Goal: Task Accomplishment & Management: Manage account settings

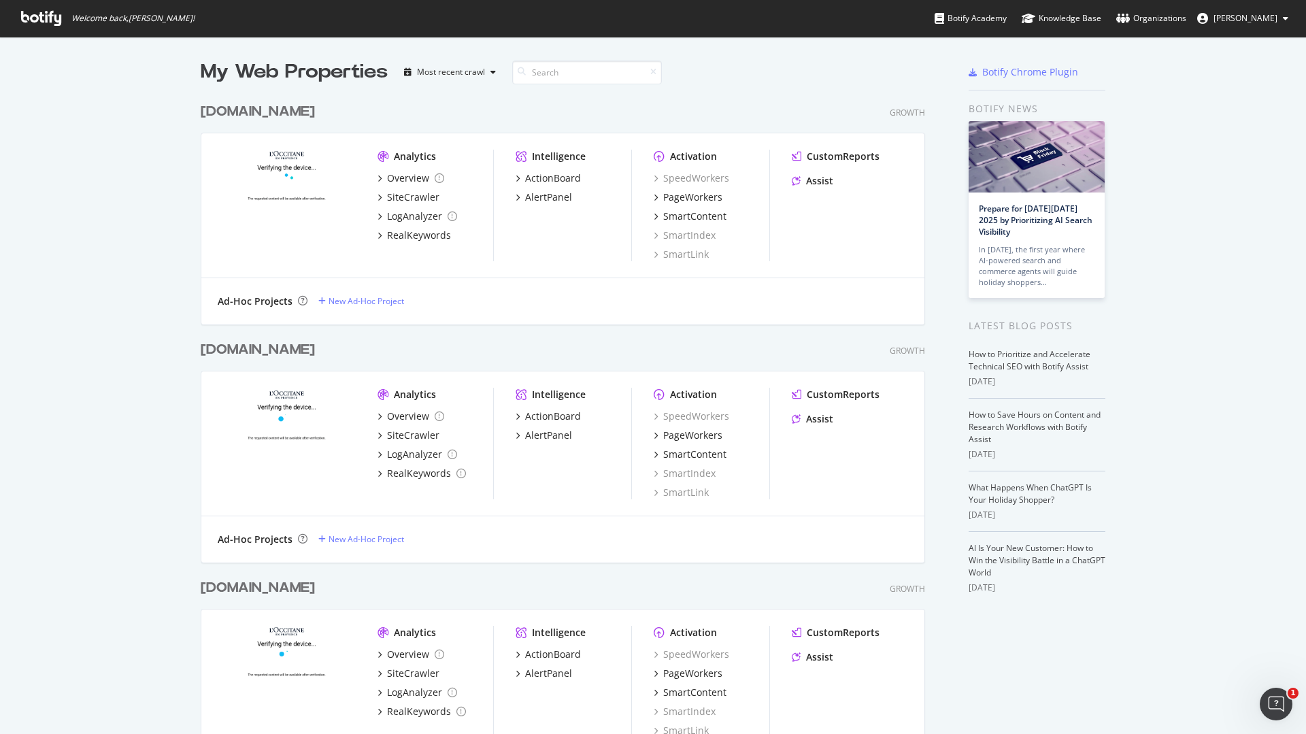
click at [255, 347] on div "[DOMAIN_NAME]" at bounding box center [258, 350] width 114 height 20
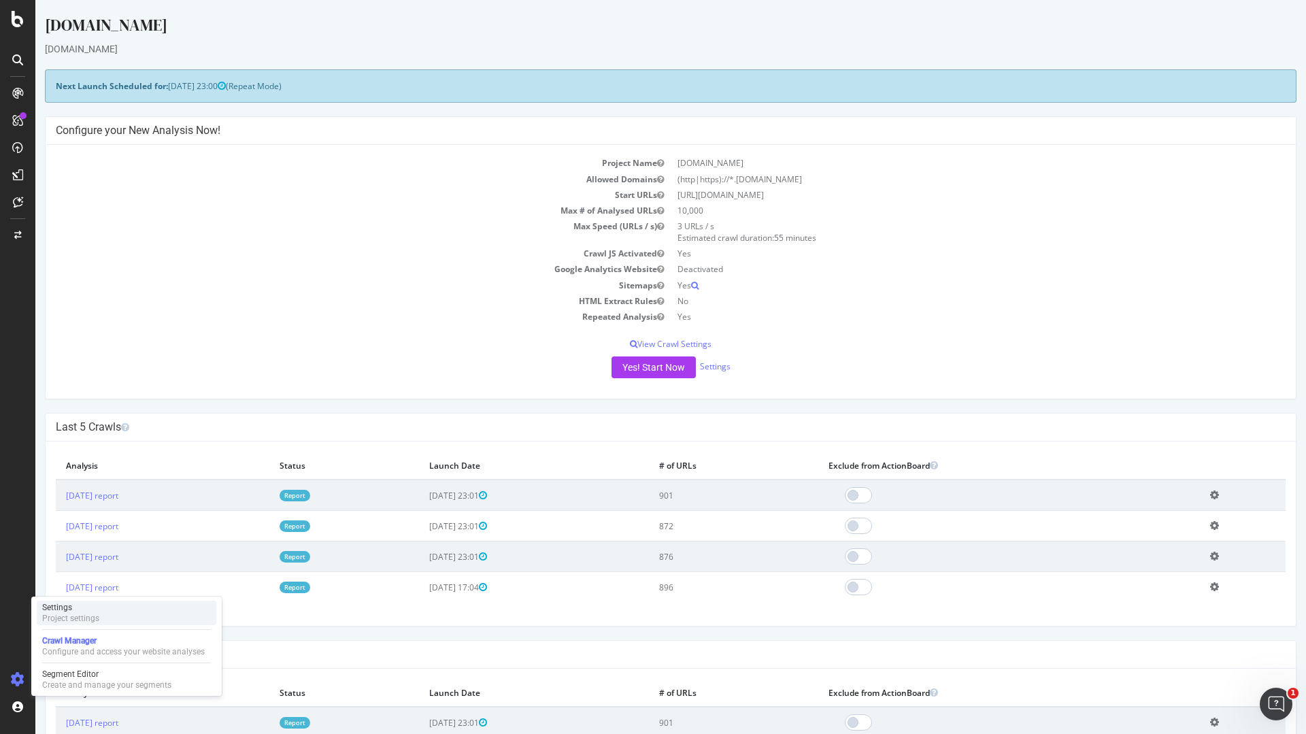
click at [79, 621] on div "Project settings" at bounding box center [70, 618] width 57 height 11
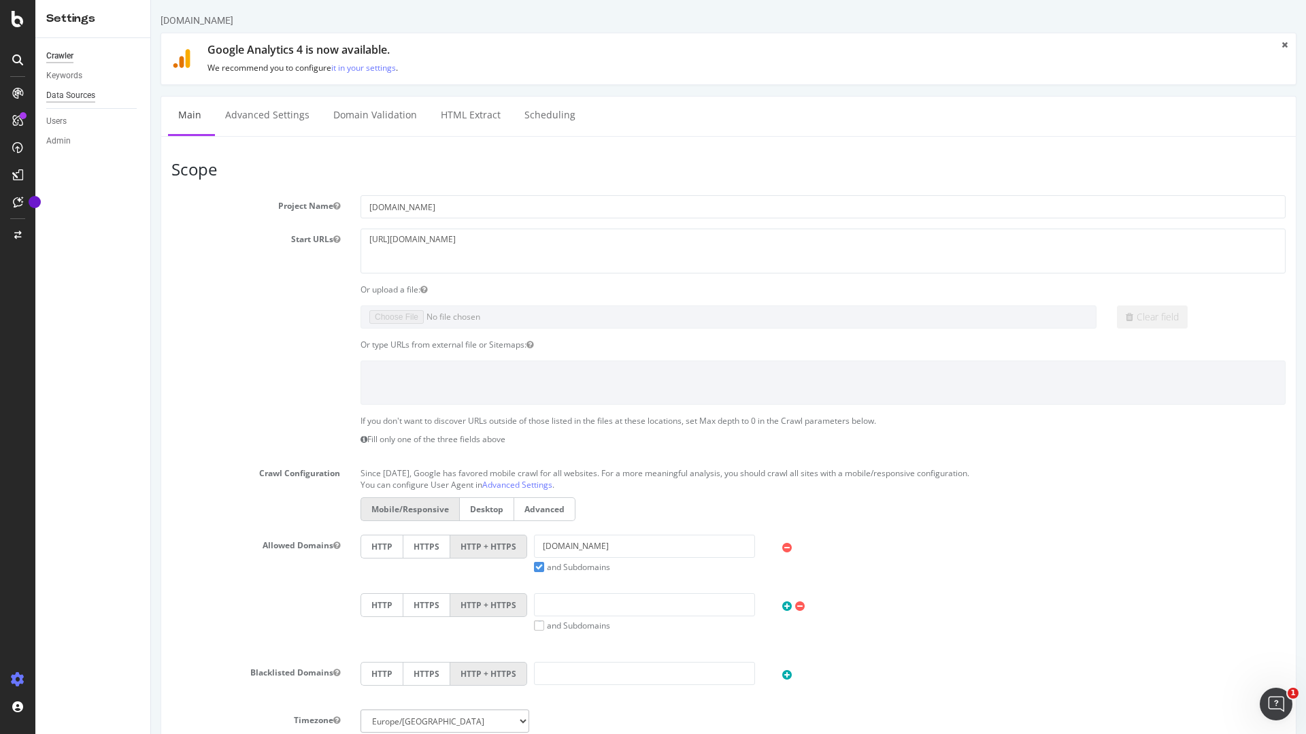
click at [64, 93] on div "Data Sources" at bounding box center [70, 95] width 49 height 14
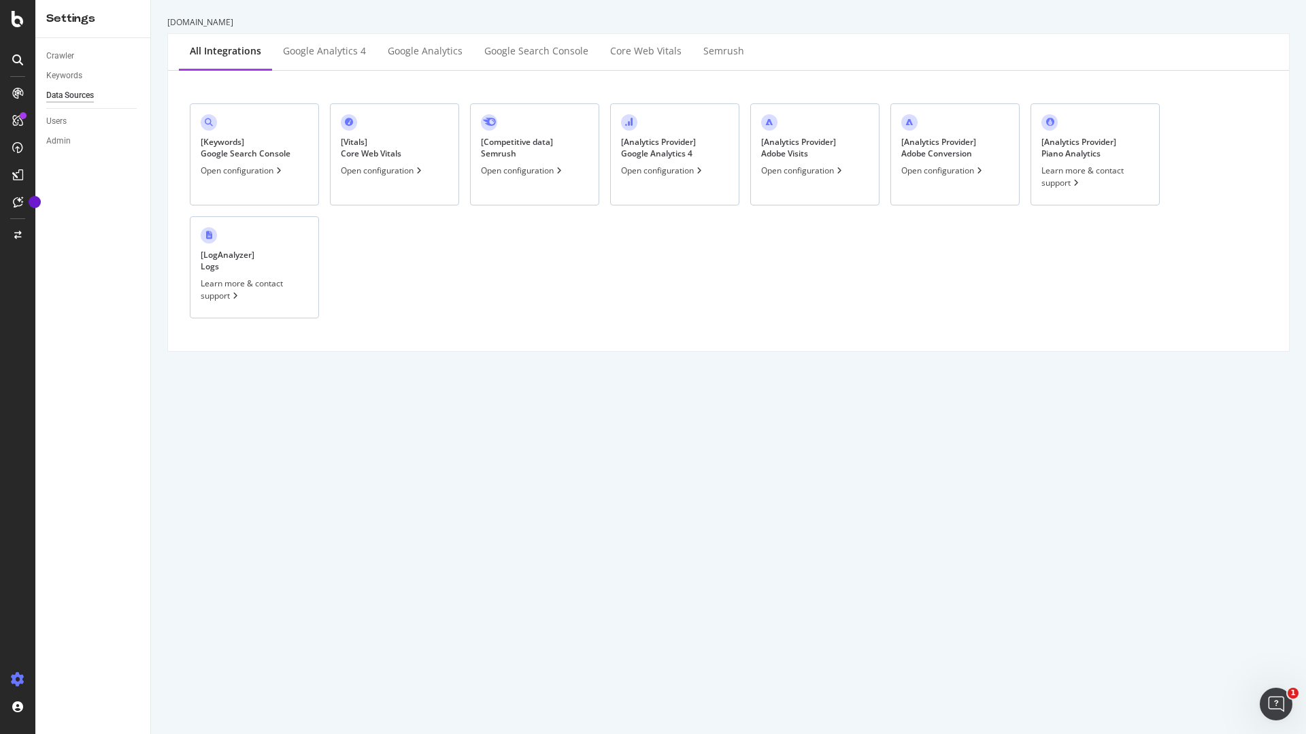
click at [685, 174] on div "Open configuration" at bounding box center [663, 171] width 84 height 12
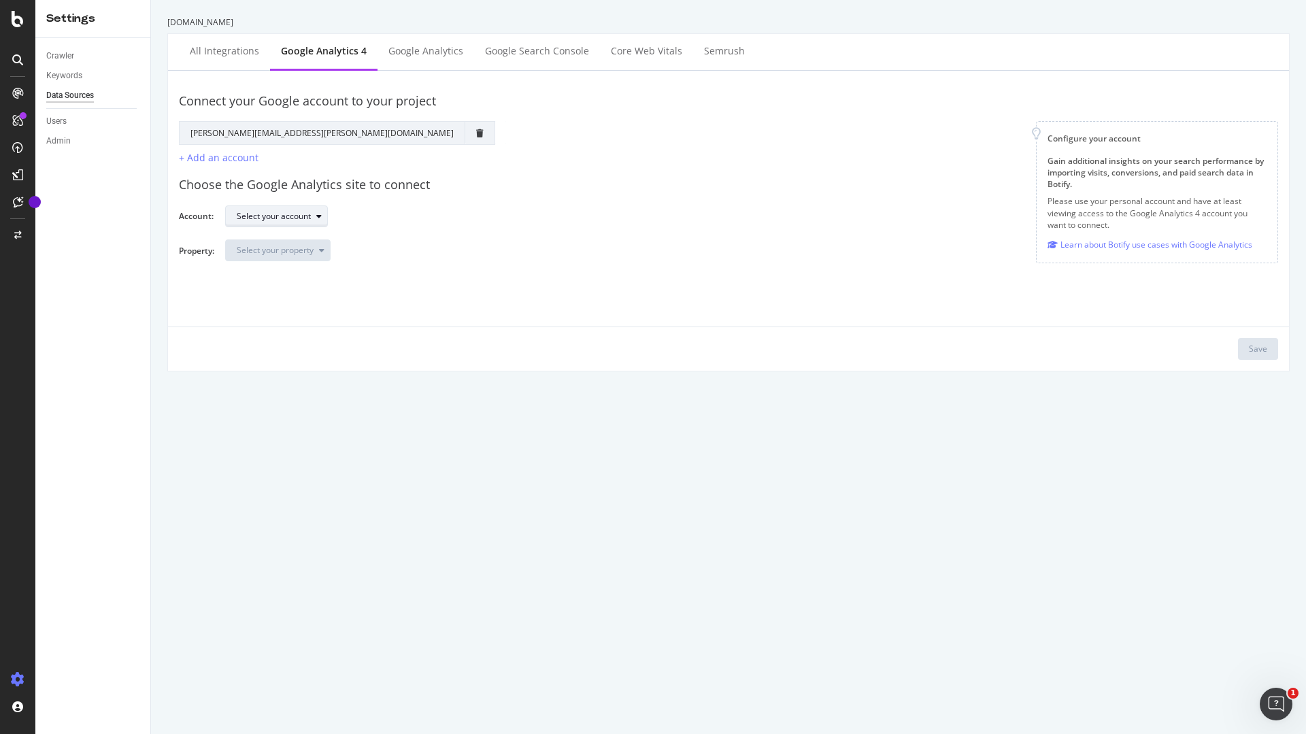
click at [266, 216] on div "Select your account" at bounding box center [274, 216] width 74 height 8
click at [283, 223] on div "Select your account" at bounding box center [282, 216] width 90 height 19
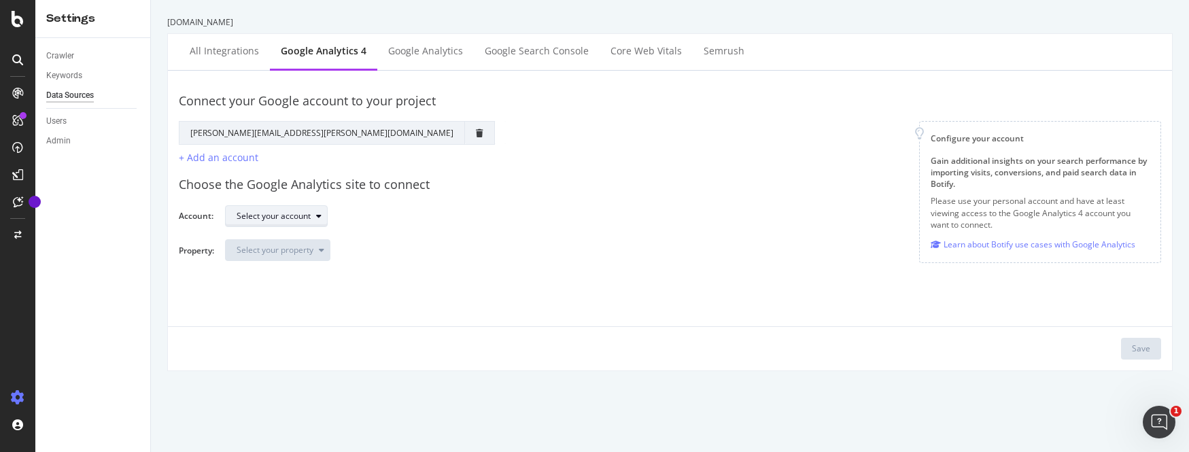
click at [304, 212] on div "Select your account" at bounding box center [274, 216] width 74 height 8
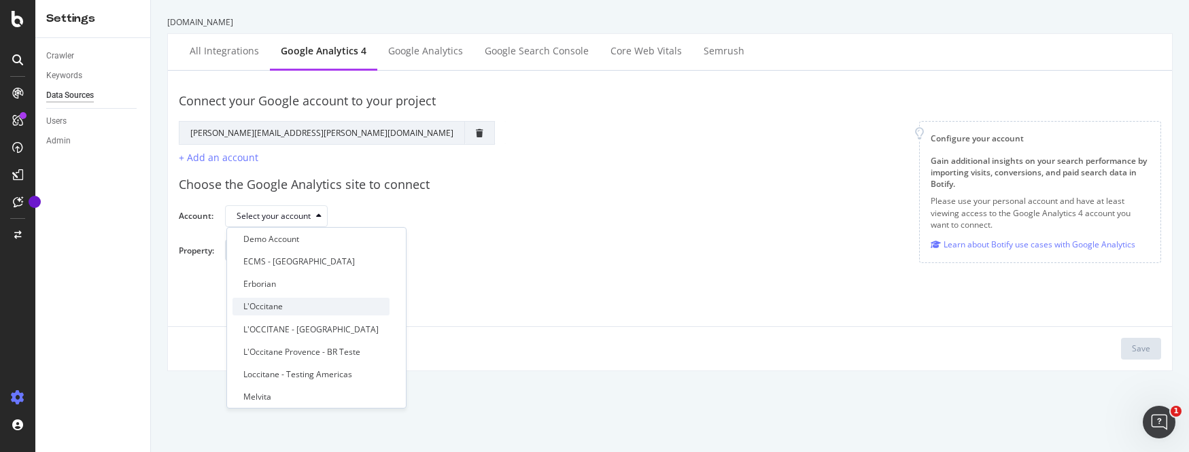
click at [273, 307] on div "L'Occitane" at bounding box center [262, 307] width 39 height 12
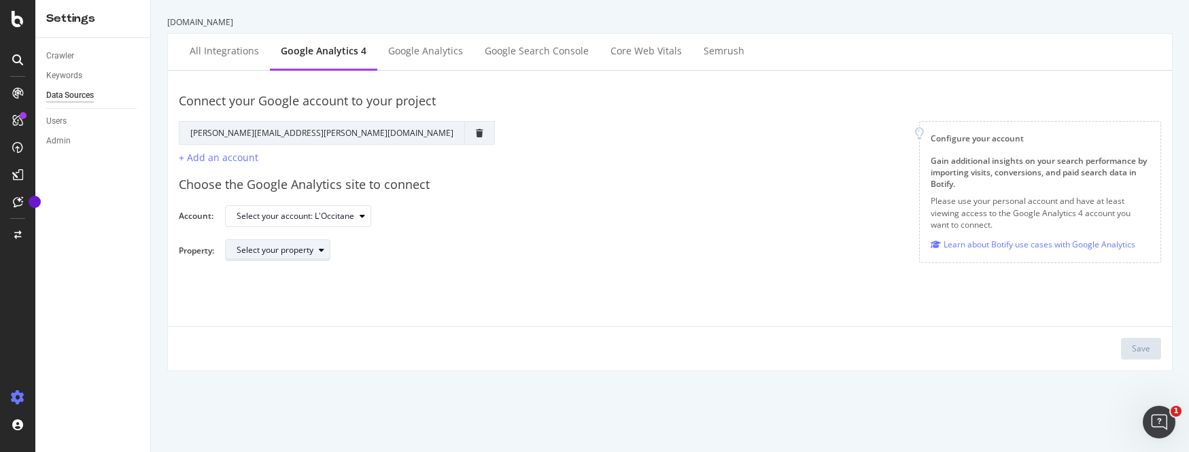
click at [314, 253] on div "Select your property" at bounding box center [275, 250] width 77 height 8
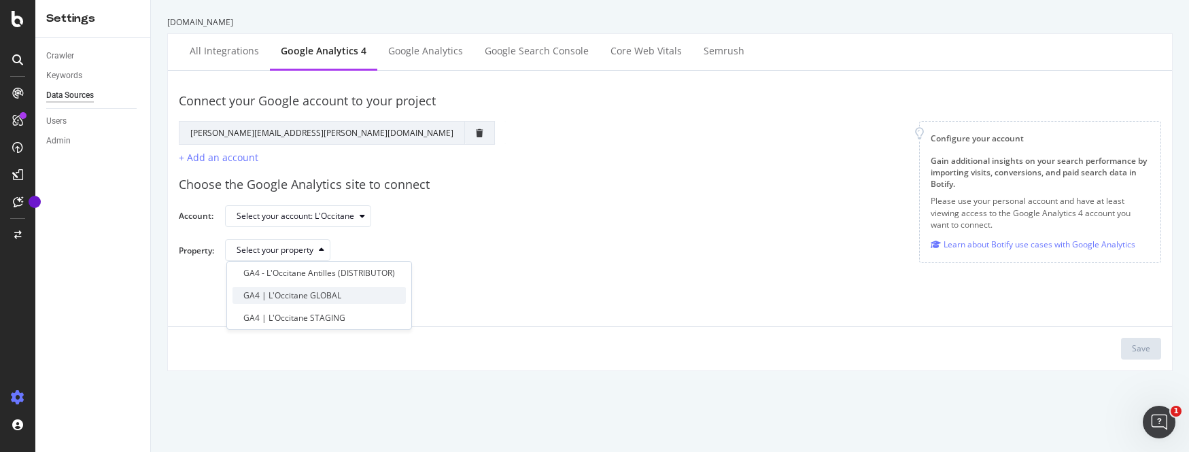
click at [322, 296] on div "GA4 | L'Occitane GLOBAL" at bounding box center [292, 296] width 98 height 12
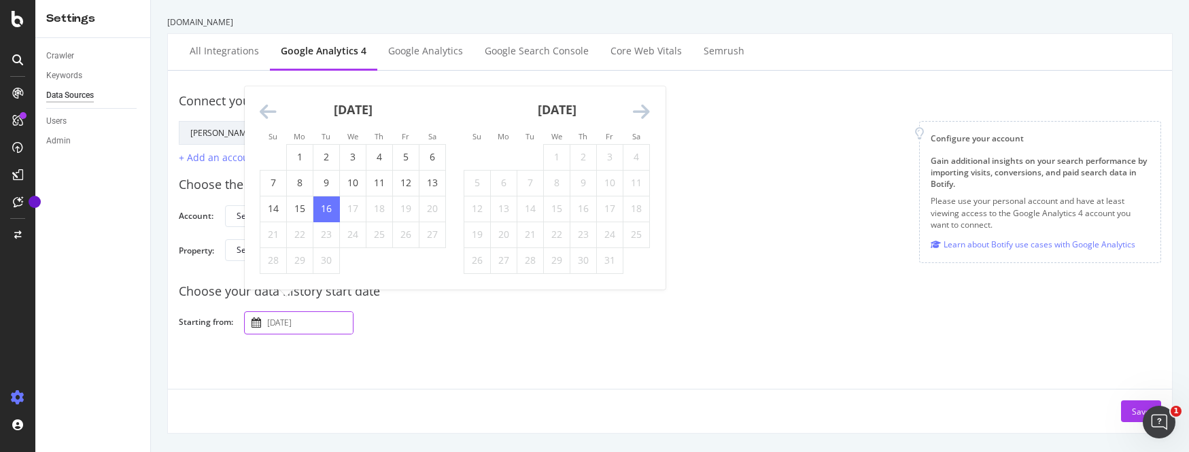
click at [300, 318] on body "Settings Crawler Keywords Data Sources Users Admin [DOMAIN_NAME] All integratio…" at bounding box center [594, 226] width 1189 height 452
click at [300, 150] on td "1" at bounding box center [300, 157] width 27 height 26
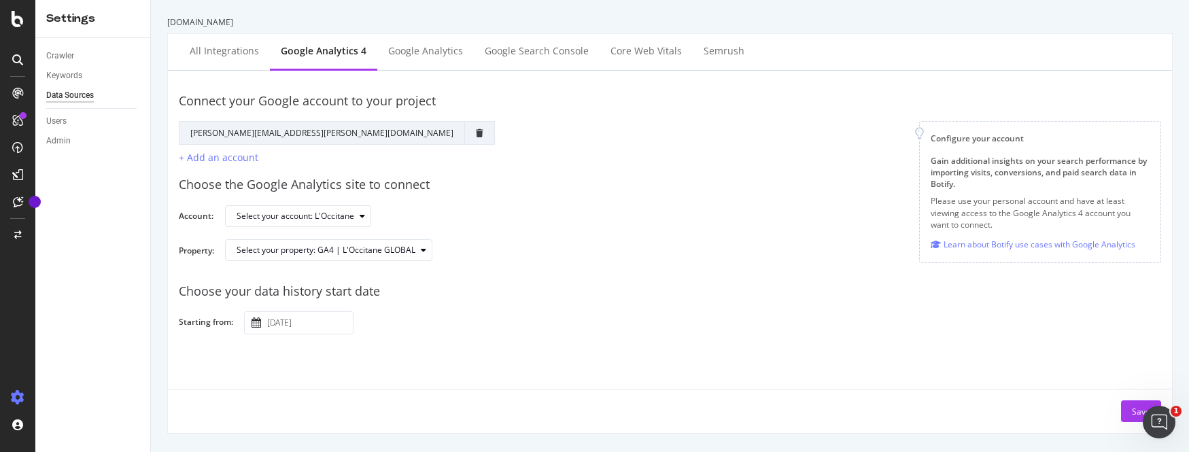
click at [309, 324] on input "[DATE]" at bounding box center [309, 323] width 88 height 22
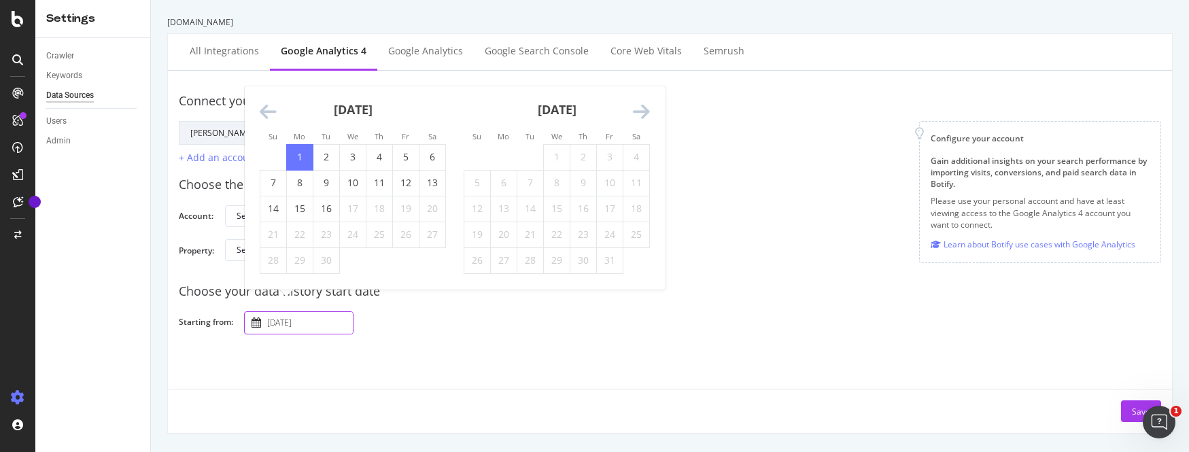
click at [264, 111] on icon "Move backward to switch to the previous month." at bounding box center [268, 112] width 17 height 19
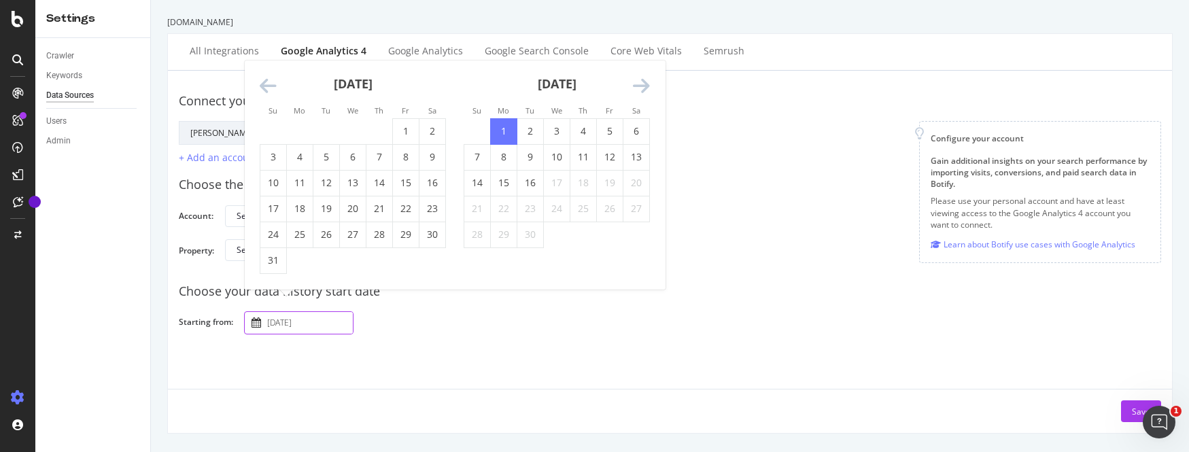
click at [264, 111] on li "Su" at bounding box center [273, 110] width 27 height 14
click at [258, 91] on div "[DATE] 1 2 3 4 5 6 7 8 9 10 11 12 13 14 15 16 17 18 19 20 21 22 23 24 25 26 27 …" at bounding box center [353, 168] width 204 height 214
click at [263, 86] on icon "Move backward to switch to the previous month." at bounding box center [268, 86] width 17 height 19
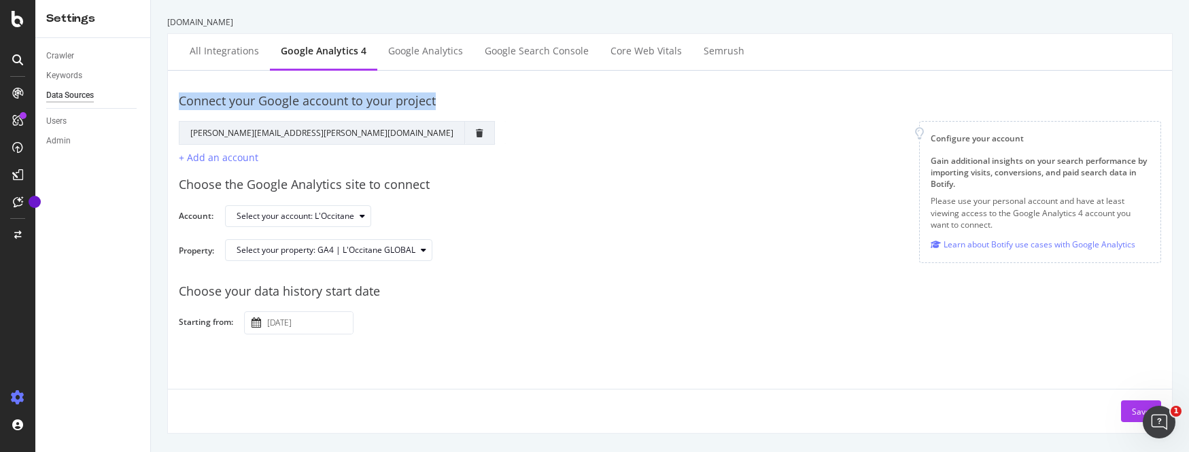
click at [264, 84] on div "Connect your Google account to your project Google Account Action Reconnect Acc…" at bounding box center [670, 124] width 983 height 84
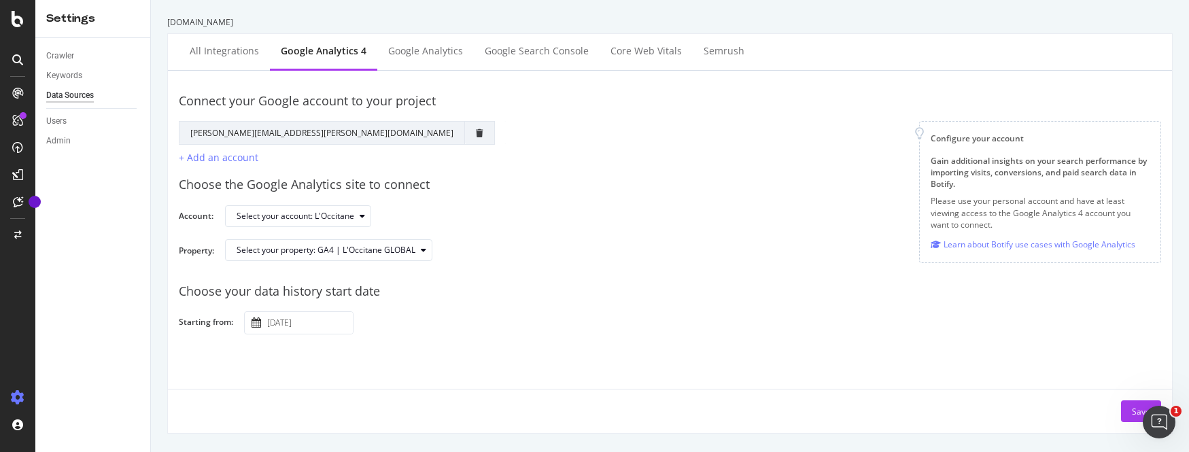
click at [316, 331] on input "[DATE]" at bounding box center [309, 323] width 88 height 22
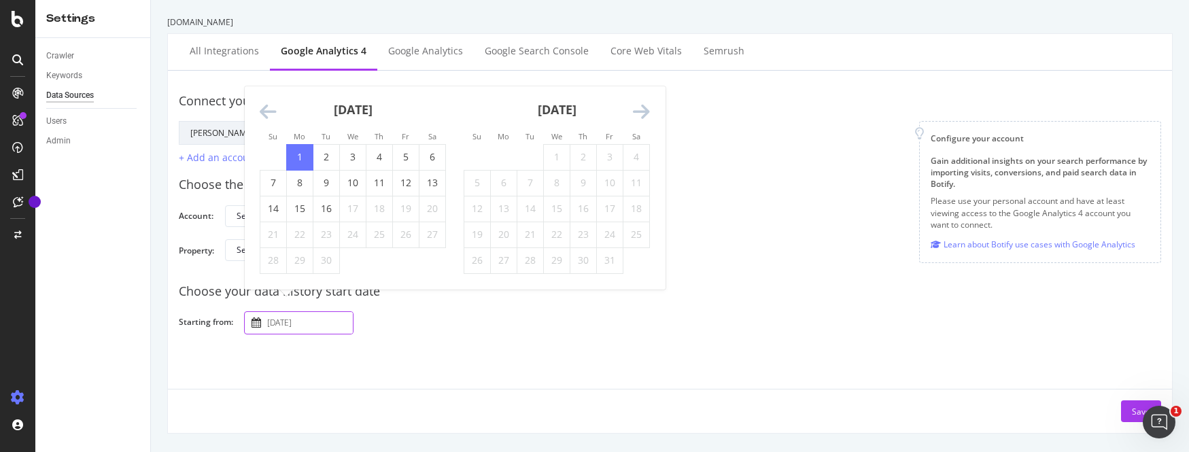
click at [261, 111] on icon "Move backward to switch to the previous month." at bounding box center [268, 112] width 17 height 19
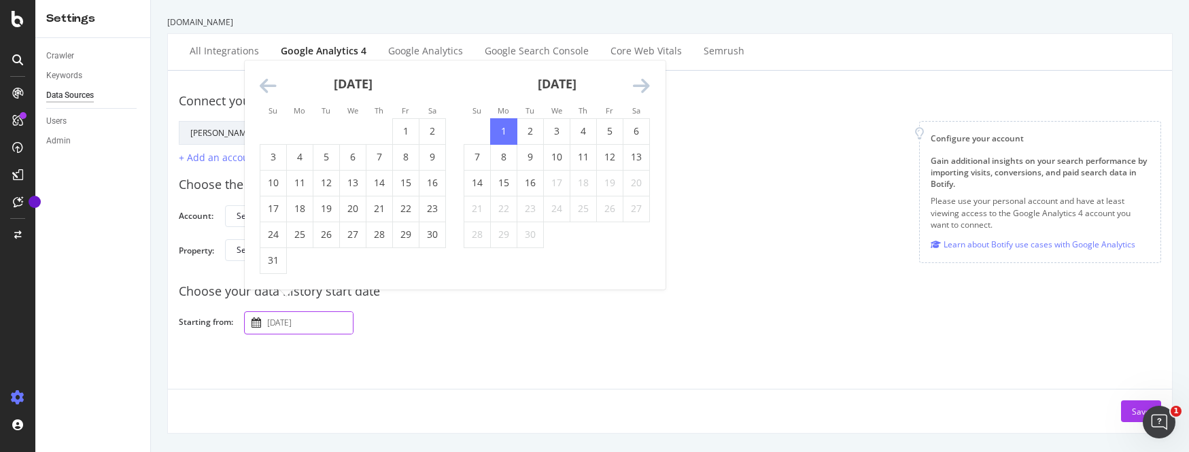
click at [268, 82] on icon "Move backward to switch to the previous month." at bounding box center [268, 86] width 17 height 19
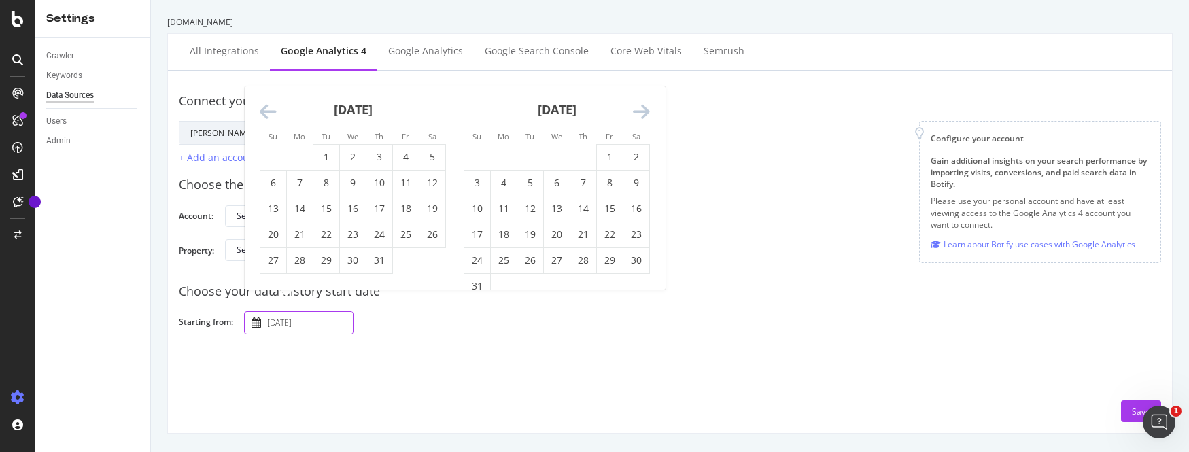
click at [267, 109] on icon "Move backward to switch to the previous month." at bounding box center [268, 112] width 17 height 19
click at [262, 115] on icon "Move backward to switch to the previous month." at bounding box center [268, 112] width 17 height 19
click at [264, 109] on icon "Move backward to switch to the previous month." at bounding box center [268, 112] width 17 height 19
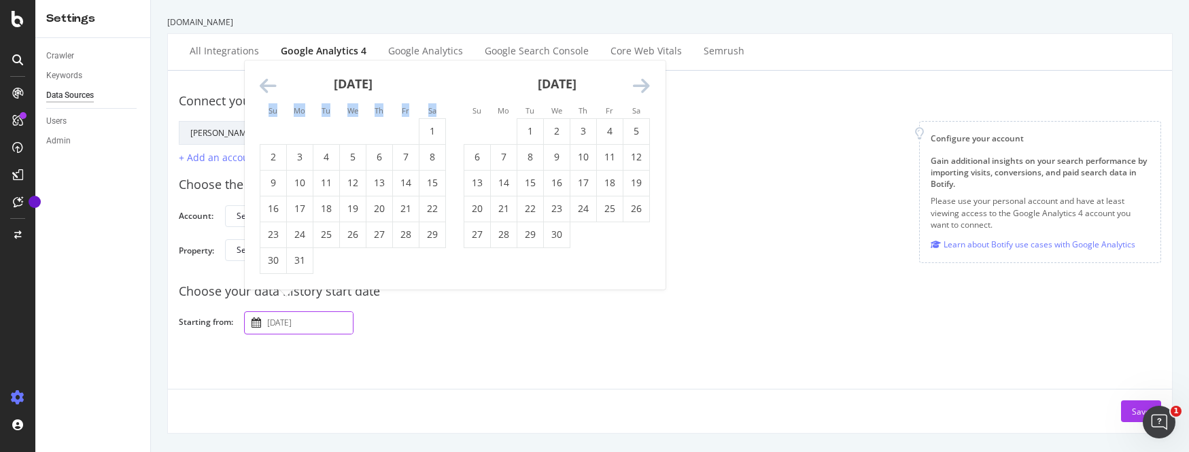
click at [264, 109] on li "Su" at bounding box center [273, 110] width 27 height 14
click at [269, 91] on icon "Move backward to switch to the previous month." at bounding box center [268, 86] width 17 height 19
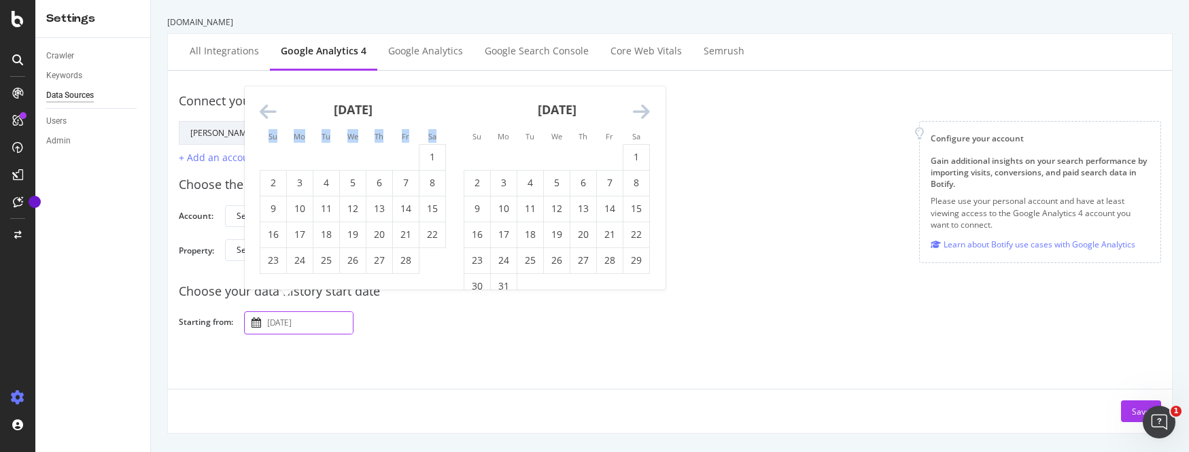
click at [271, 105] on icon "Move backward to switch to the previous month." at bounding box center [268, 112] width 17 height 19
click at [269, 108] on icon "Move backward to switch to the previous month." at bounding box center [268, 112] width 17 height 19
click at [269, 109] on icon "Move backward to switch to the previous month." at bounding box center [268, 112] width 17 height 19
click at [260, 108] on icon "Move backward to switch to the previous month." at bounding box center [268, 112] width 17 height 19
click at [262, 107] on icon "Move backward to switch to the previous month." at bounding box center [268, 112] width 17 height 19
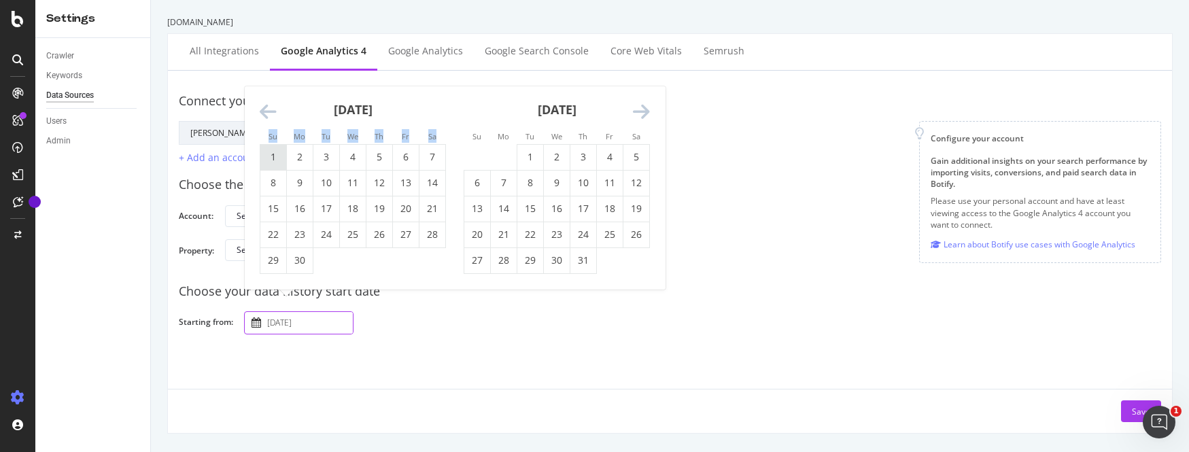
click at [278, 157] on td "1" at bounding box center [273, 157] width 27 height 26
type input "[DATE]"
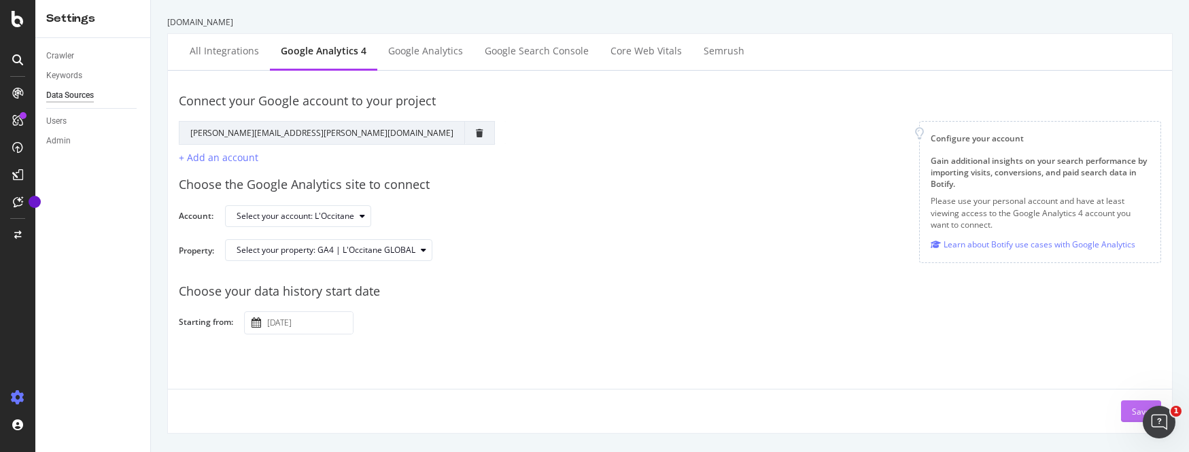
click at [1121, 408] on button "Save" at bounding box center [1141, 412] width 40 height 22
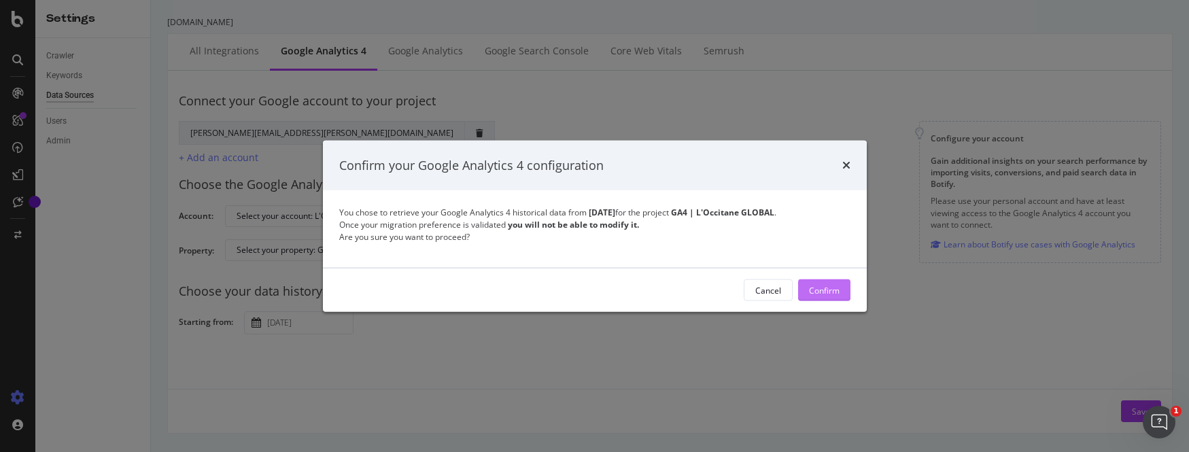
click at [815, 287] on div "Confirm" at bounding box center [824, 290] width 31 height 12
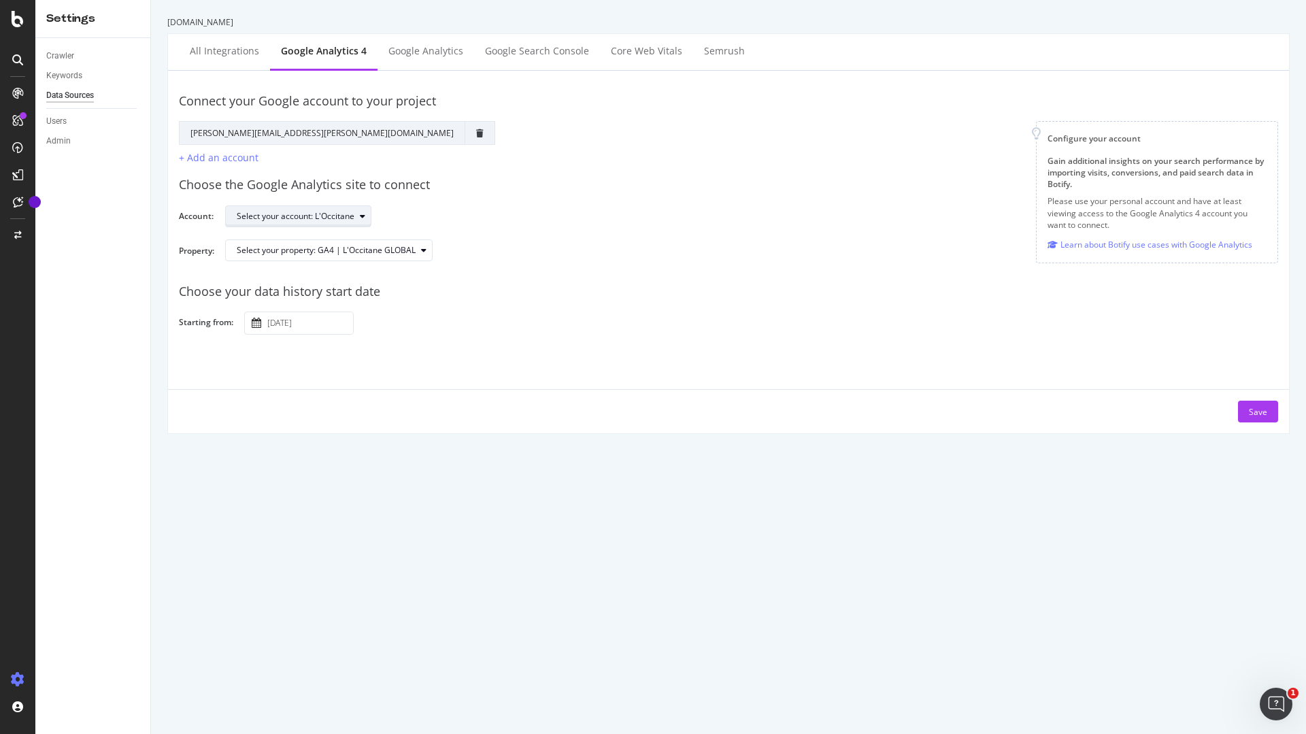
click at [269, 220] on div "Select your account: L'Occitane" at bounding box center [296, 216] width 118 height 8
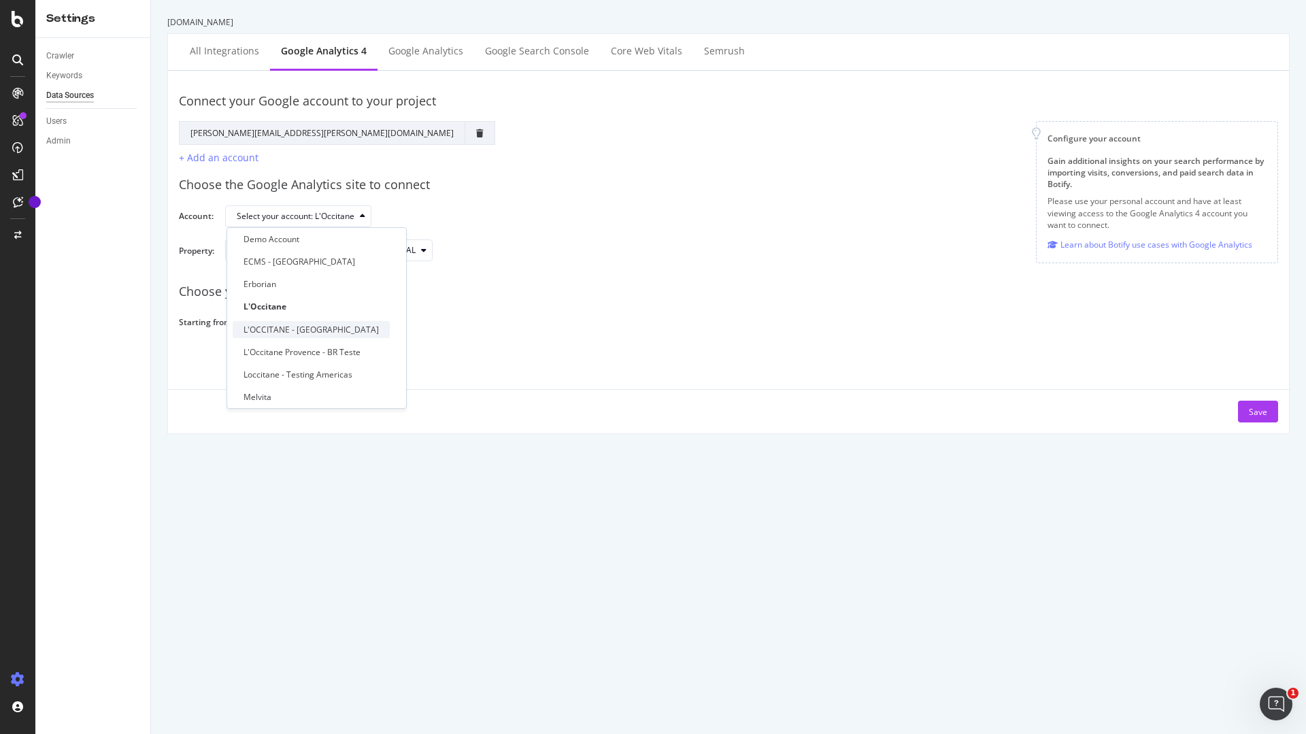
click at [295, 325] on div "L'OCCITANE - [GEOGRAPHIC_DATA]" at bounding box center [310, 330] width 135 height 12
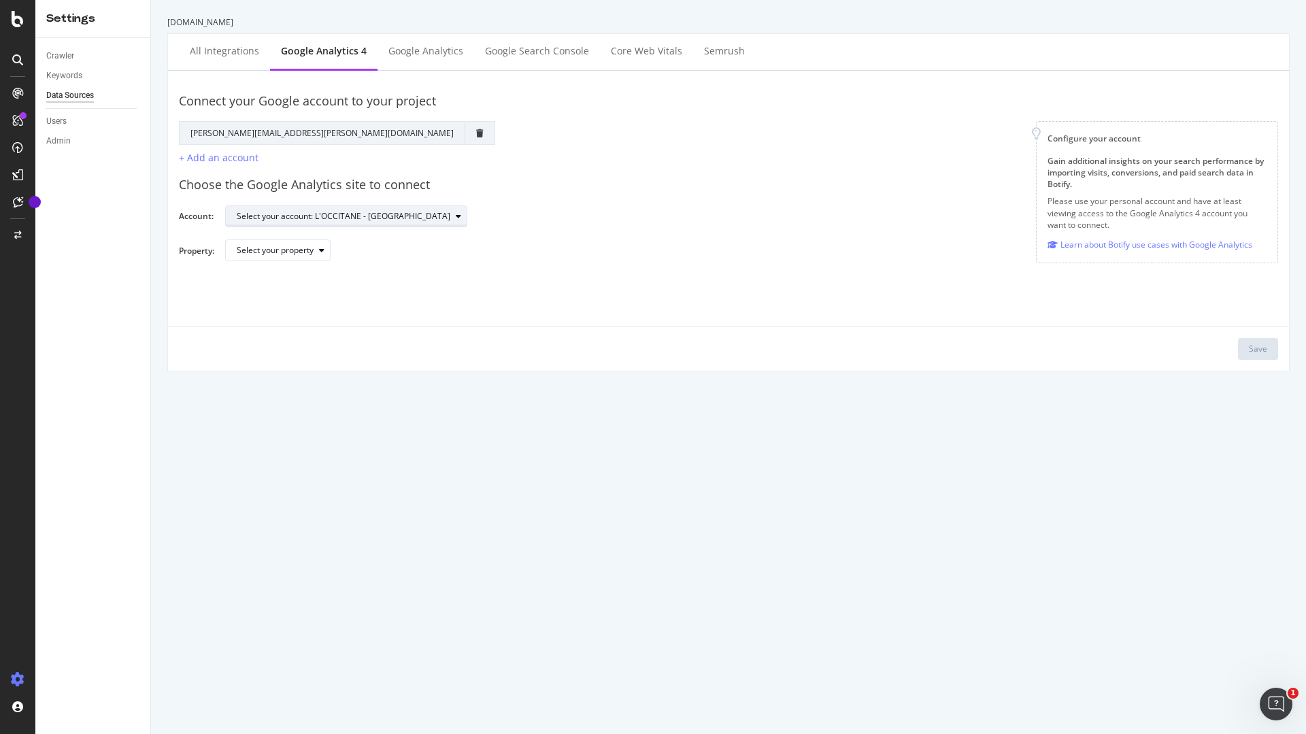
click at [314, 224] on div "Select your account: L'OCCITANE - [GEOGRAPHIC_DATA]" at bounding box center [352, 216] width 230 height 19
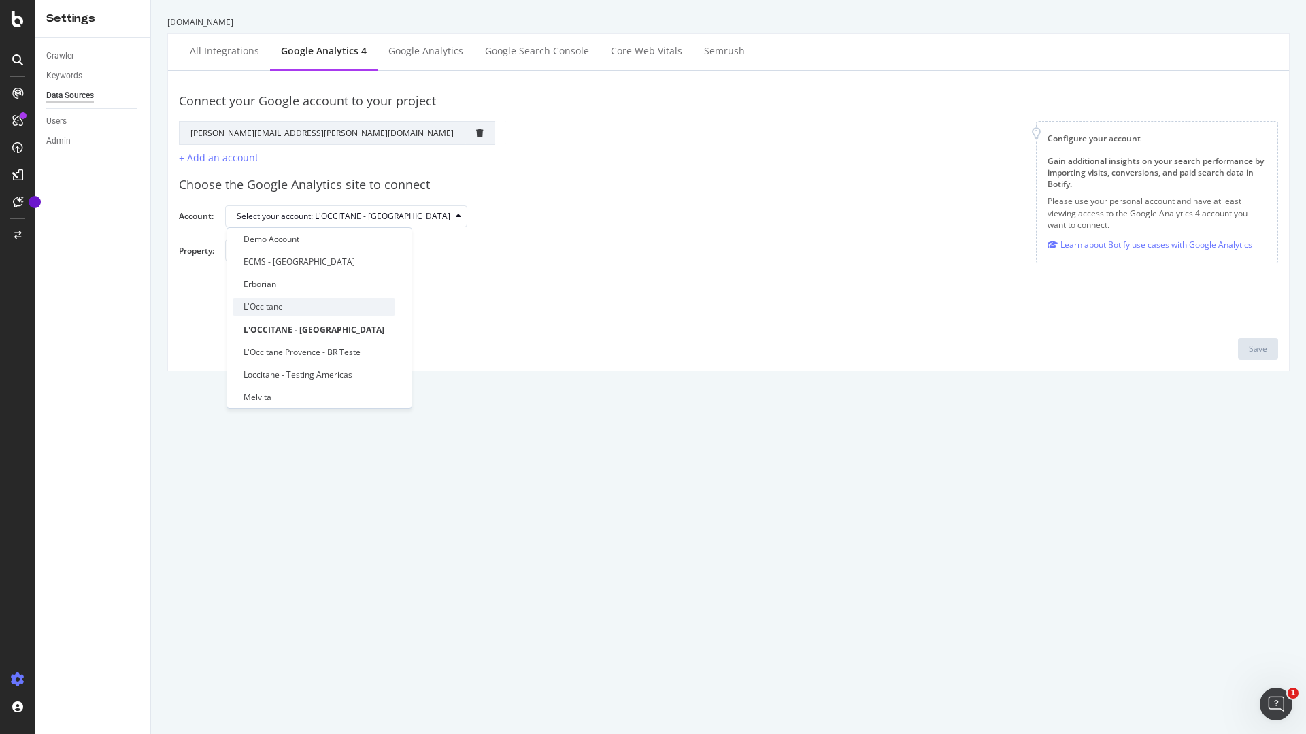
click at [313, 302] on div "L'Occitane" at bounding box center [314, 306] width 163 height 17
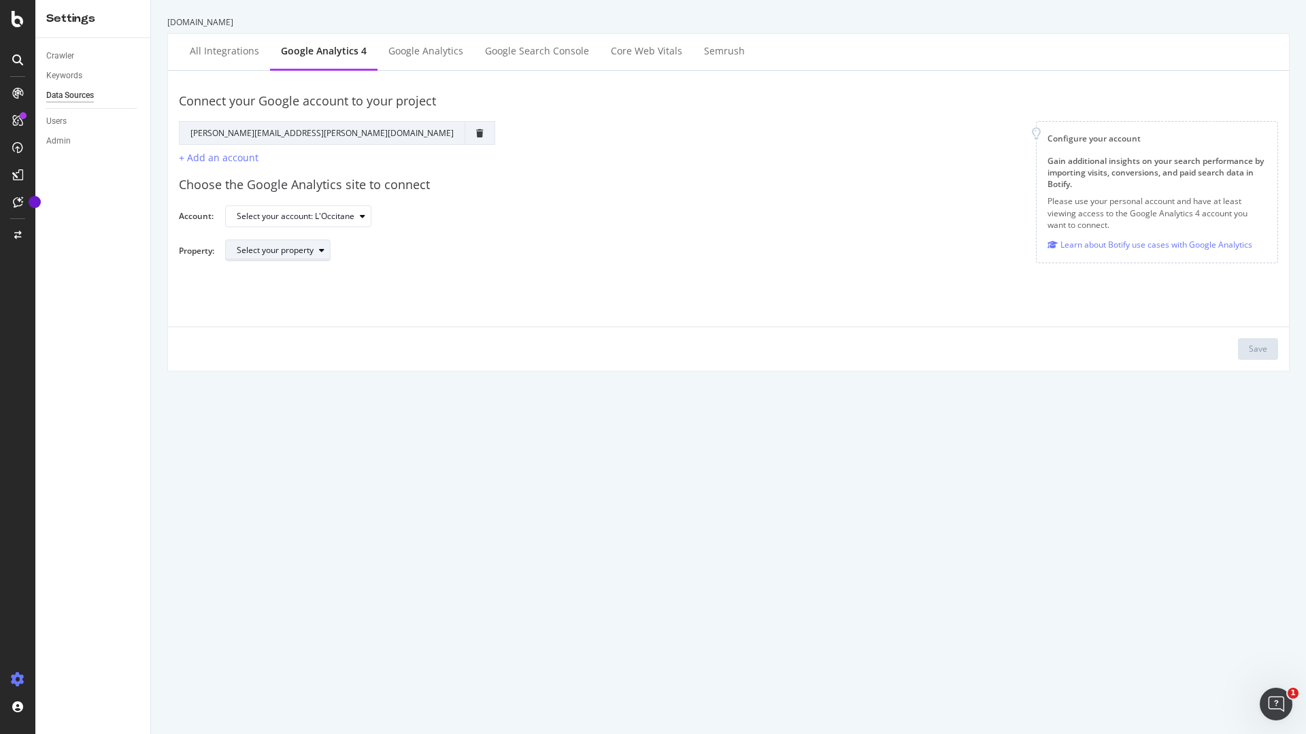
click at [315, 256] on div "Select your property" at bounding box center [283, 250] width 93 height 19
click at [344, 293] on div "GA4 | L'Occitane GLOBAL" at bounding box center [319, 295] width 173 height 17
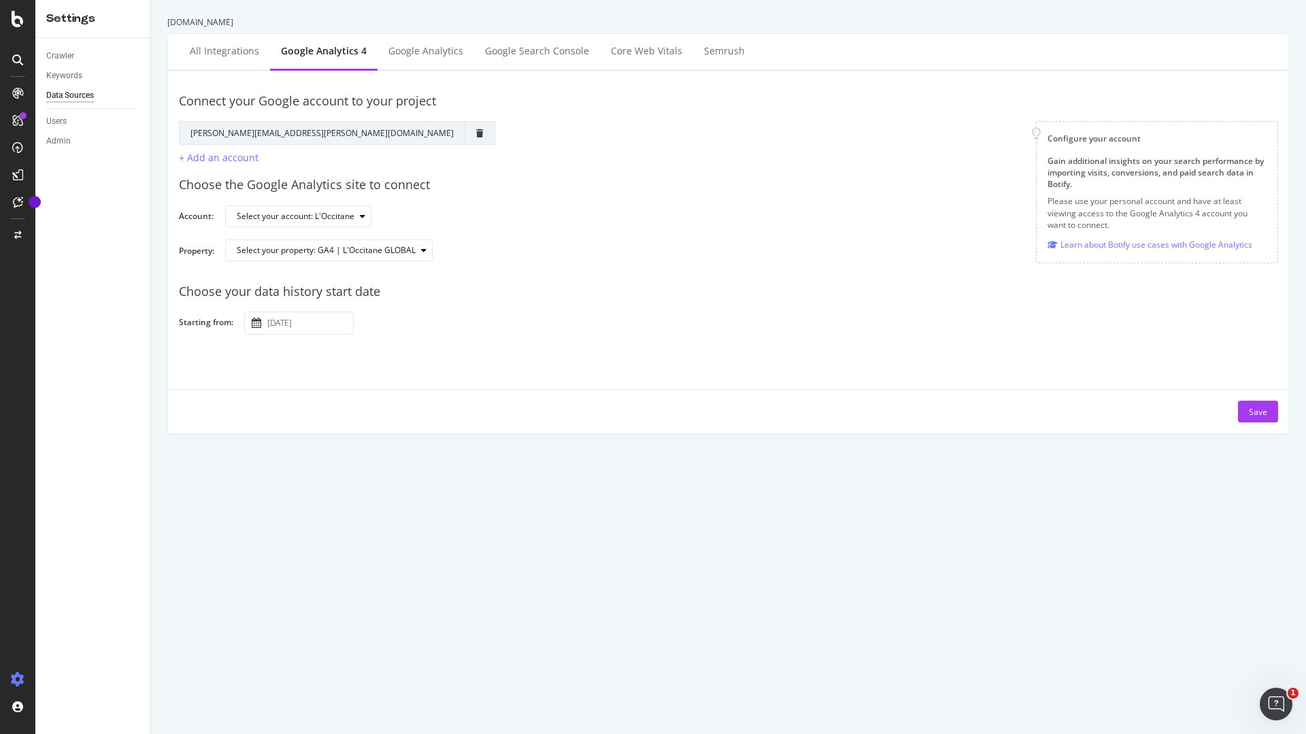
drag, startPoint x: 264, startPoint y: 326, endPoint x: 337, endPoint y: 322, distance: 73.6
click at [337, 322] on div "[DATE] Navigate forward to interact with the calendar and select a date. Press …" at bounding box center [298, 322] width 109 height 23
click at [1251, 411] on div "Save" at bounding box center [1258, 412] width 18 height 12
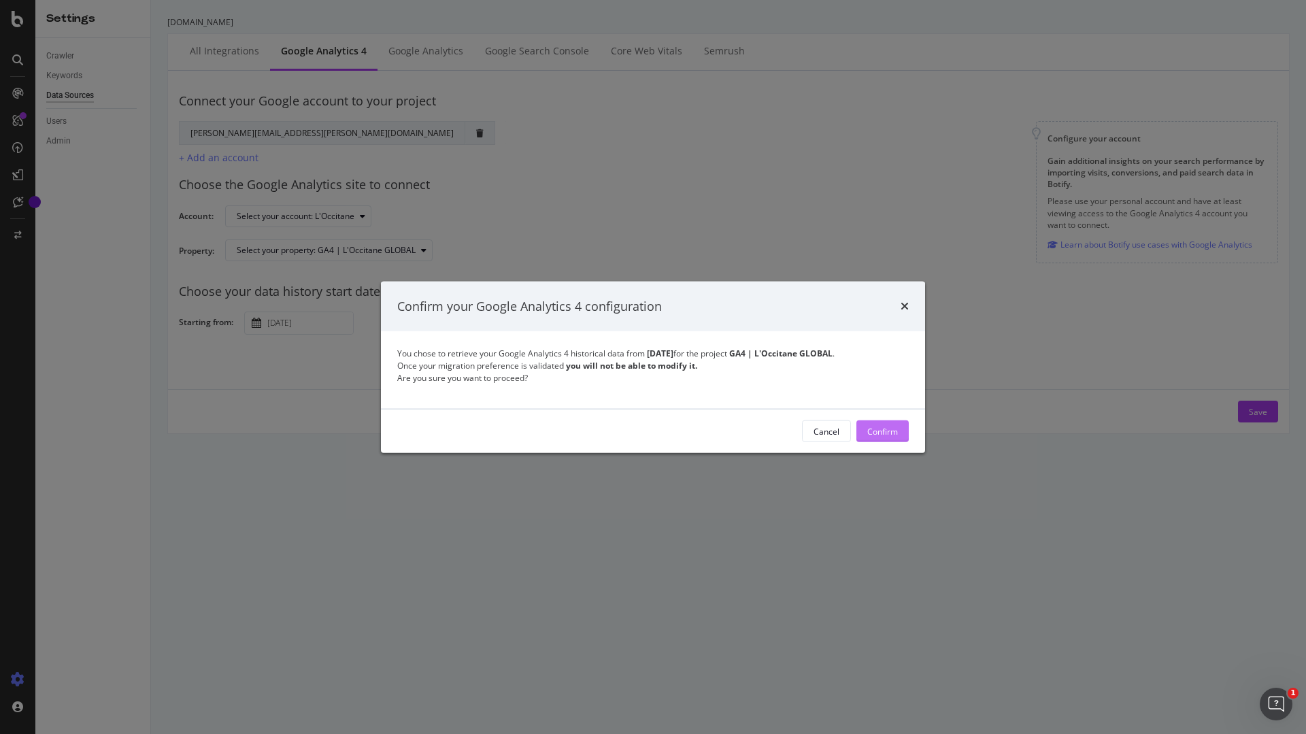
click at [877, 432] on div "Confirm" at bounding box center [882, 431] width 31 height 12
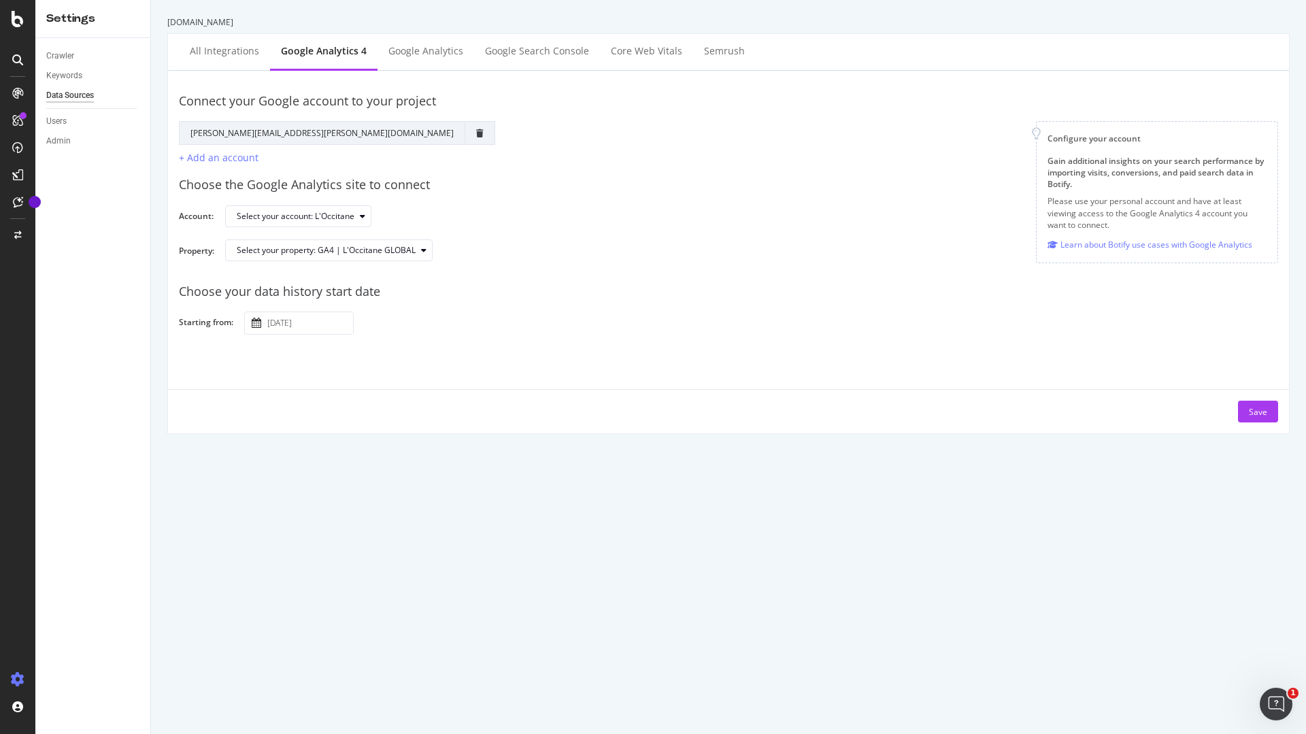
click at [998, 38] on div "All integrations Google Analytics 4 Google Analytics Google Search Console Core…" at bounding box center [728, 52] width 1121 height 37
drag, startPoint x: 188, startPoint y: 133, endPoint x: 354, endPoint y: 135, distance: 165.9
click at [354, 135] on td "[PERSON_NAME][EMAIL_ADDRESS][PERSON_NAME][DOMAIN_NAME]" at bounding box center [323, 132] width 286 height 23
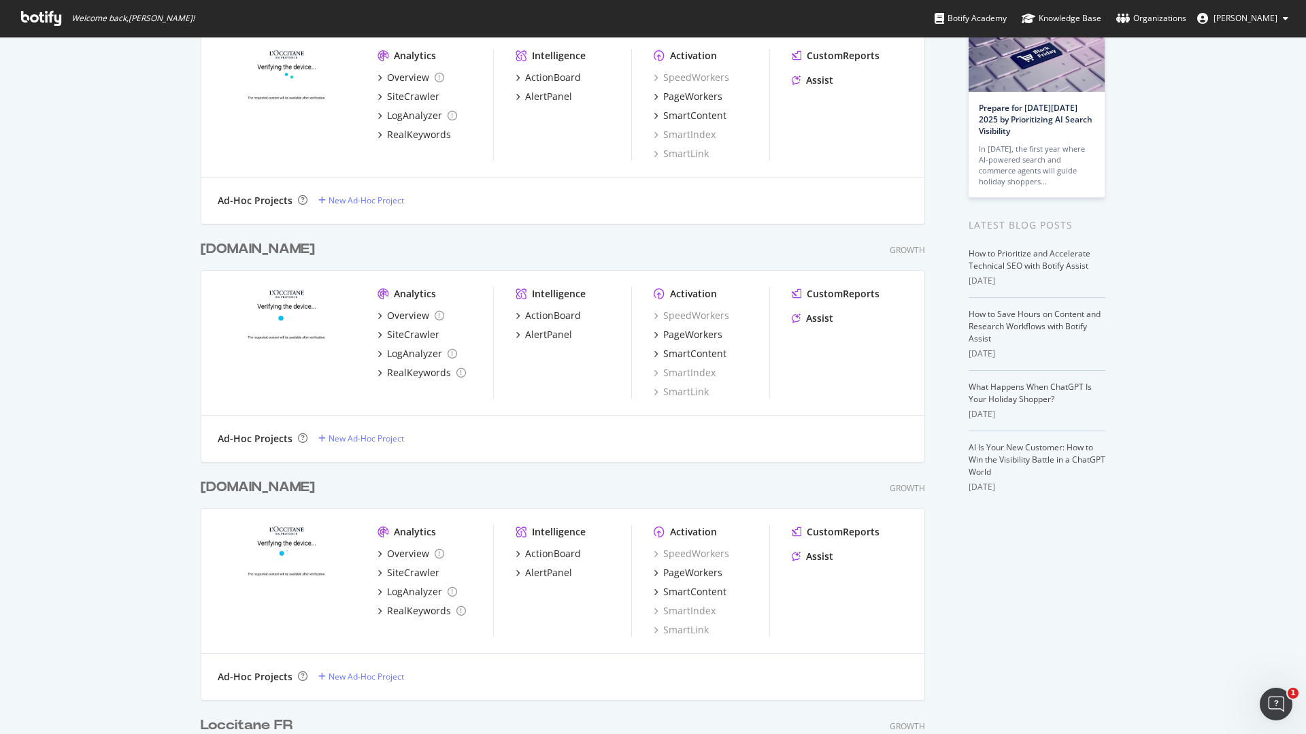
scroll to position [60, 0]
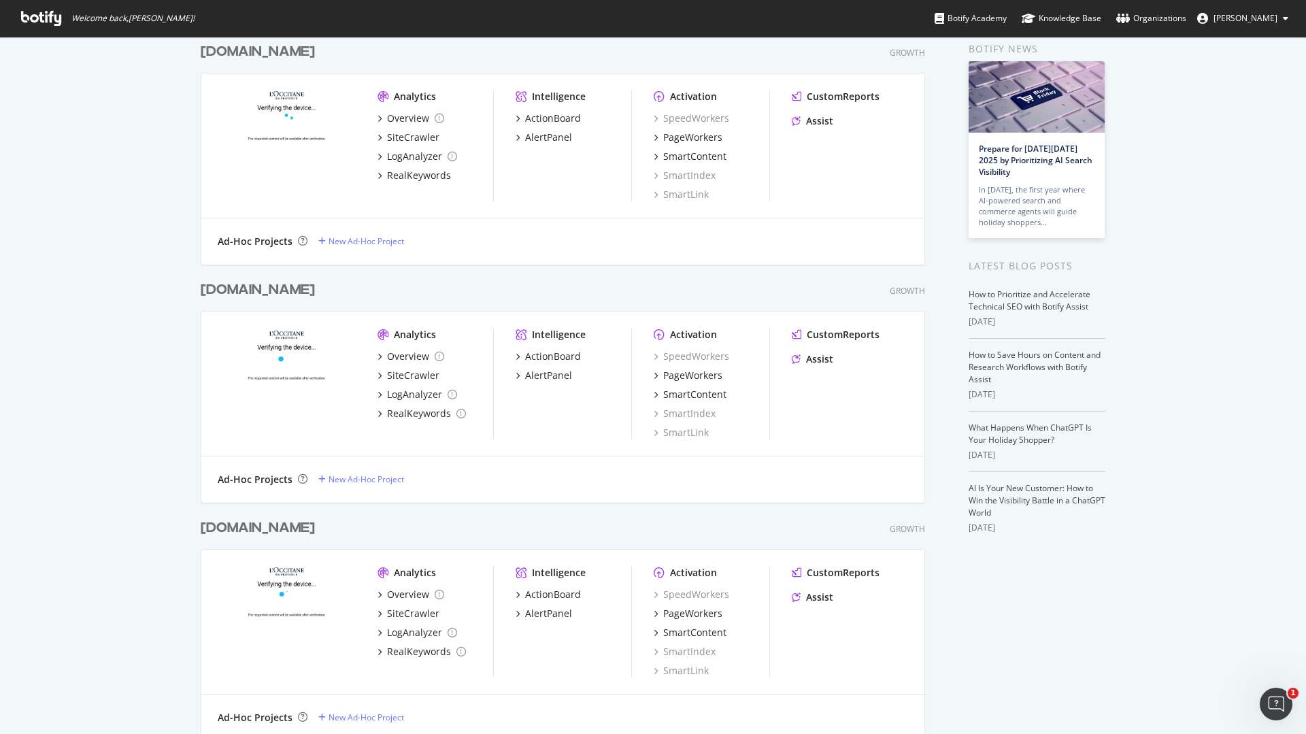
click at [282, 286] on div "[DOMAIN_NAME]" at bounding box center [258, 290] width 114 height 20
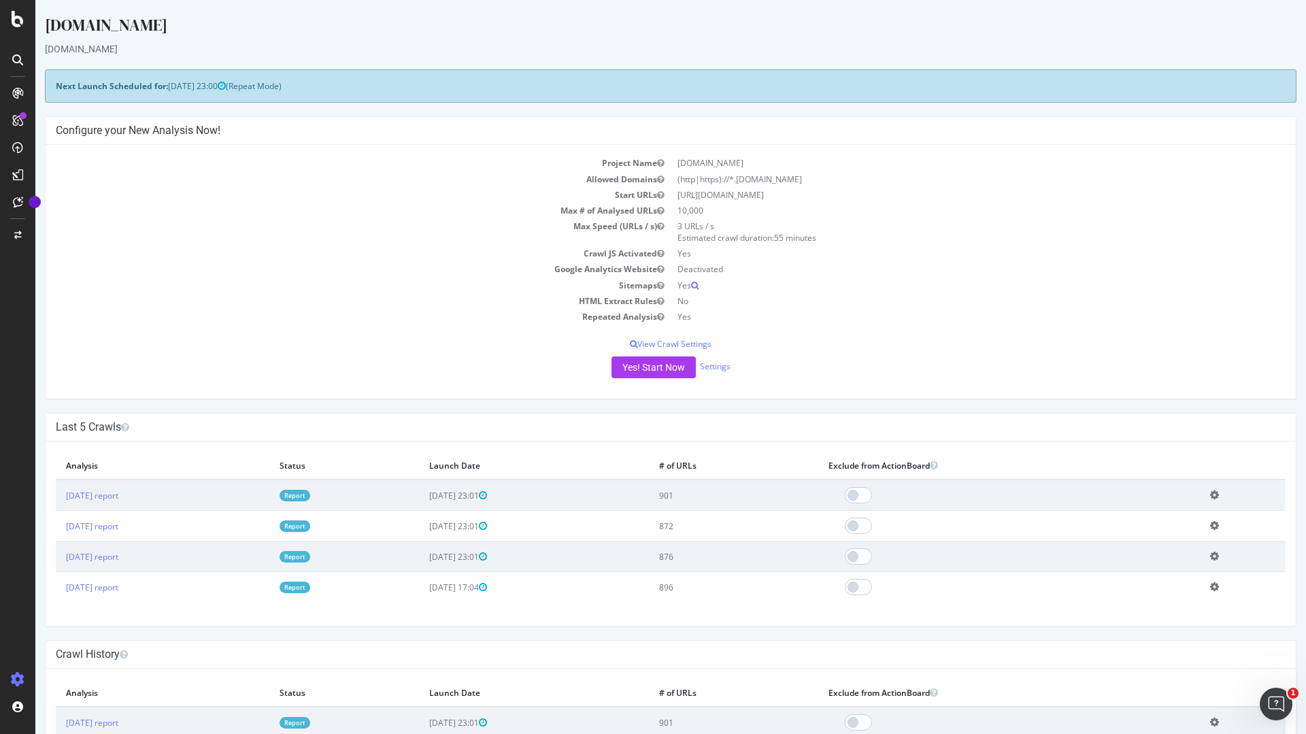
click at [14, 27] on icon at bounding box center [18, 19] width 12 height 16
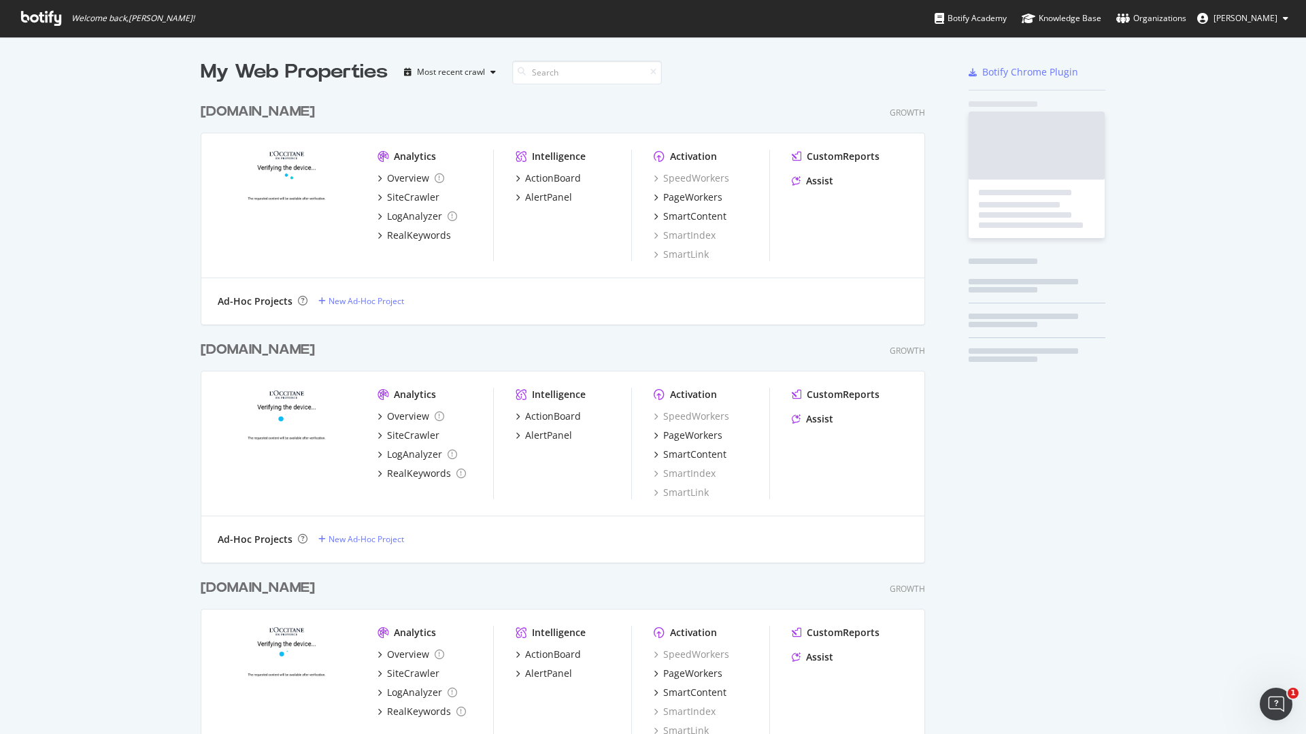
scroll to position [724, 1285]
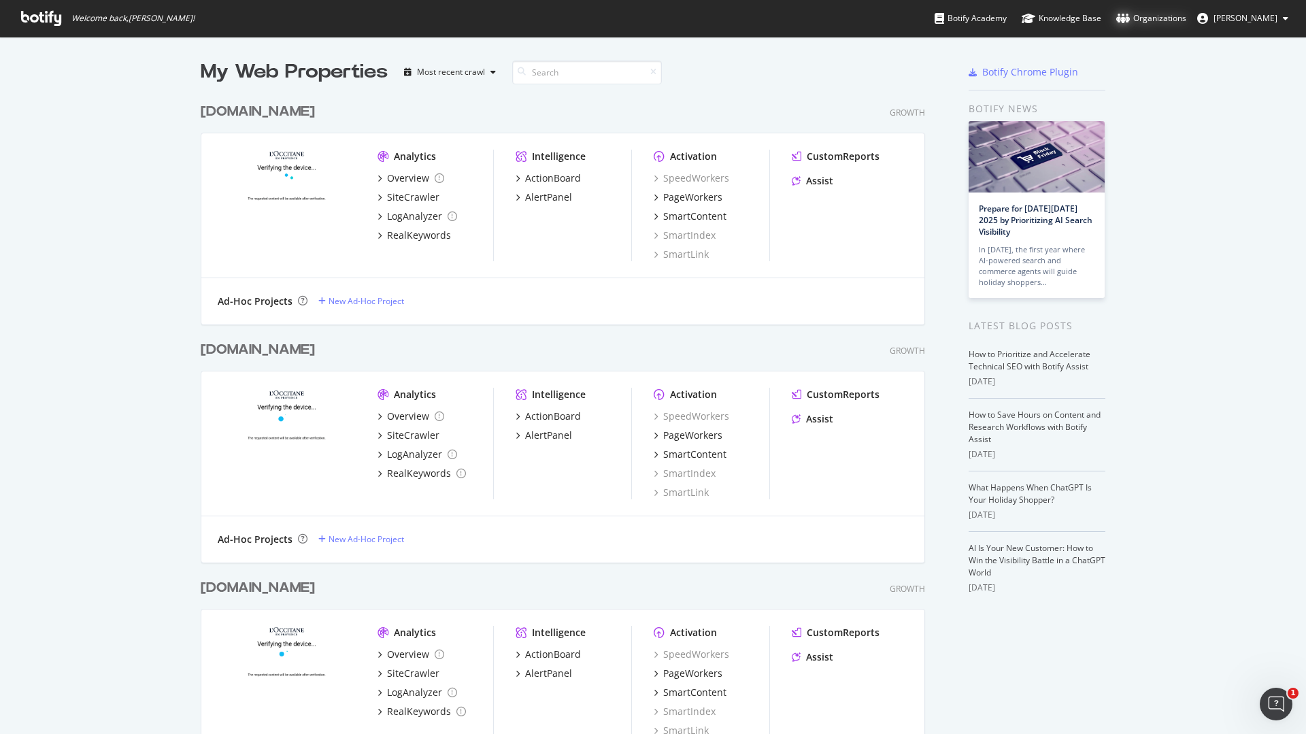
click at [1172, 22] on div "Organizations" at bounding box center [1151, 19] width 70 height 14
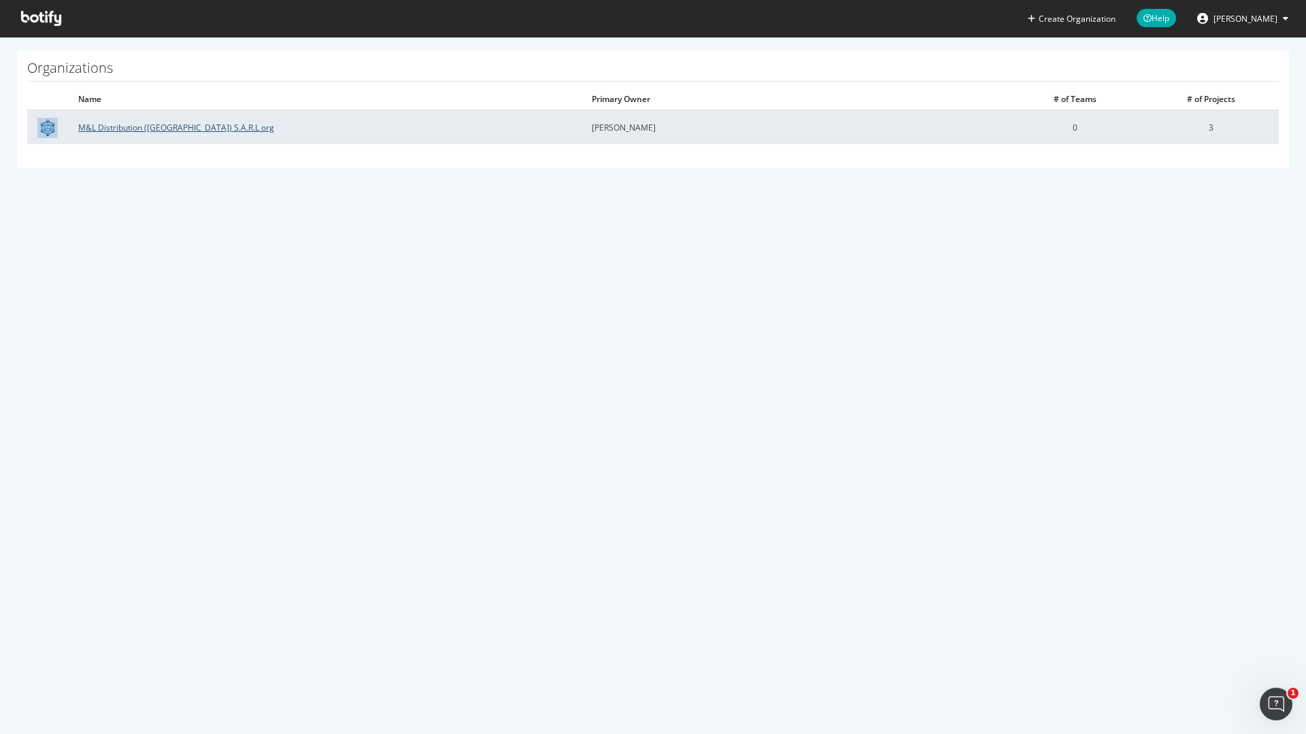
click at [156, 126] on link "M&L Distribution (France) S.A.R.L org" at bounding box center [176, 128] width 196 height 12
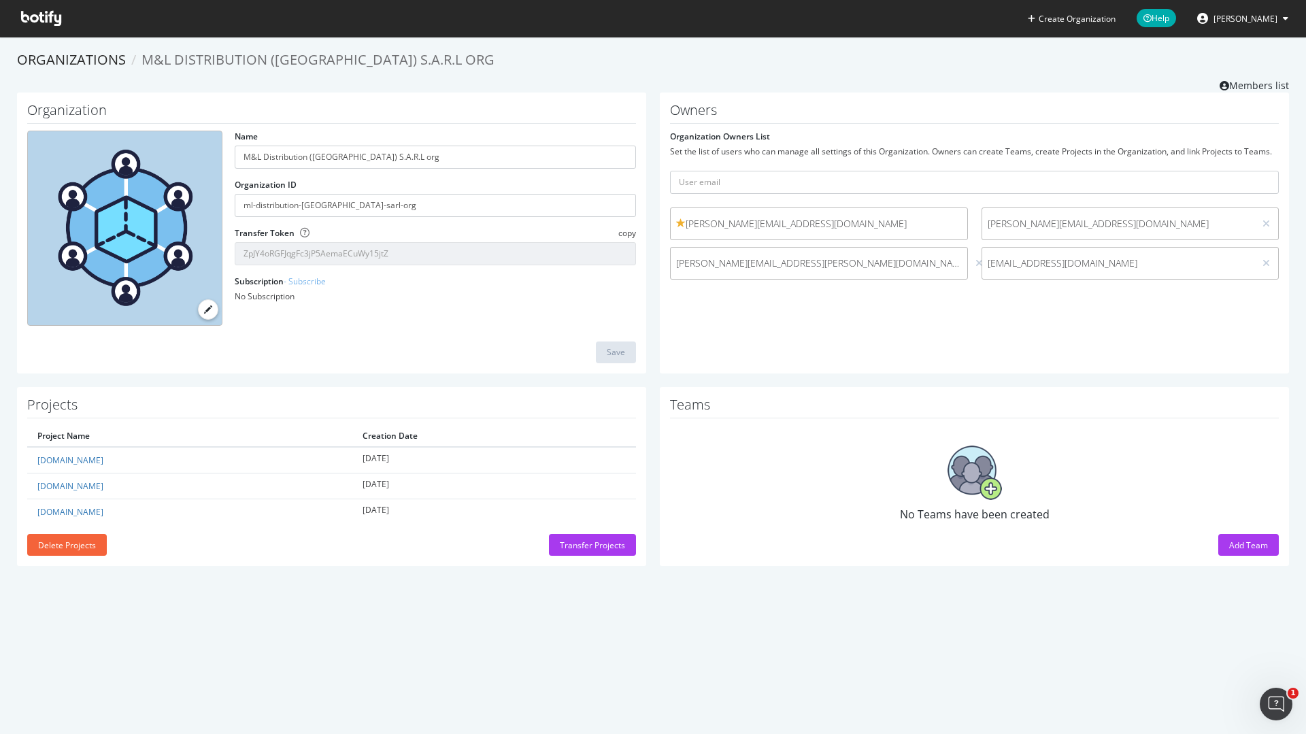
drag, startPoint x: 672, startPoint y: 264, endPoint x: 884, endPoint y: 268, distance: 212.2
click at [884, 268] on span "margot.sylvestre-lavarinaz@loccitane.com (me)" at bounding box center [819, 263] width 286 height 14
